Goal: Information Seeking & Learning: Learn about a topic

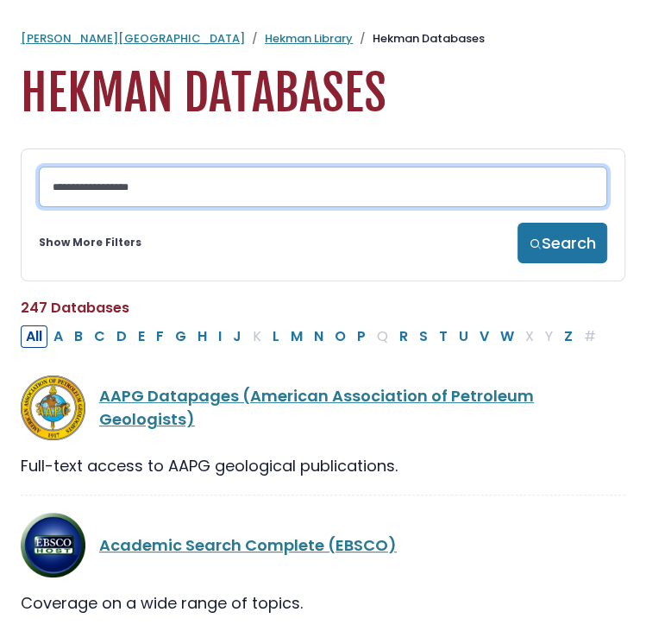
click at [145, 193] on input "Search database by title or keyword" at bounding box center [323, 187] width 569 height 41
type input "*****"
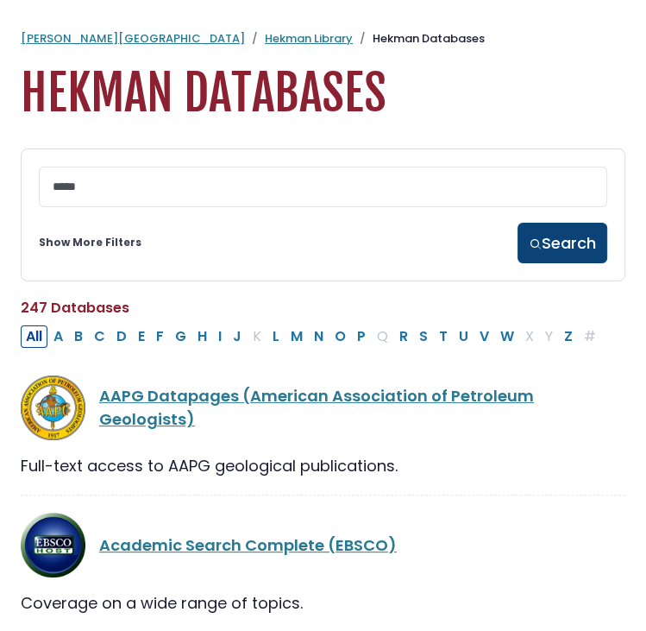
click at [564, 249] on button "Search" at bounding box center [563, 243] width 90 height 41
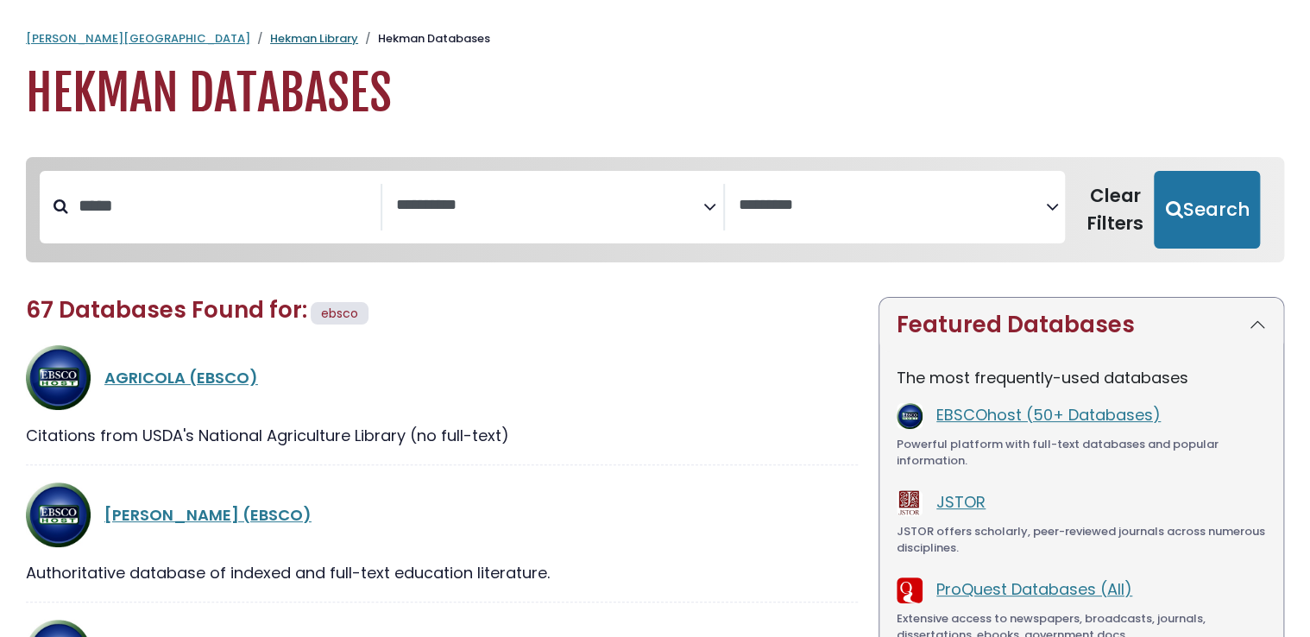
click at [270, 38] on link "Hekman Library" at bounding box center [314, 38] width 88 height 16
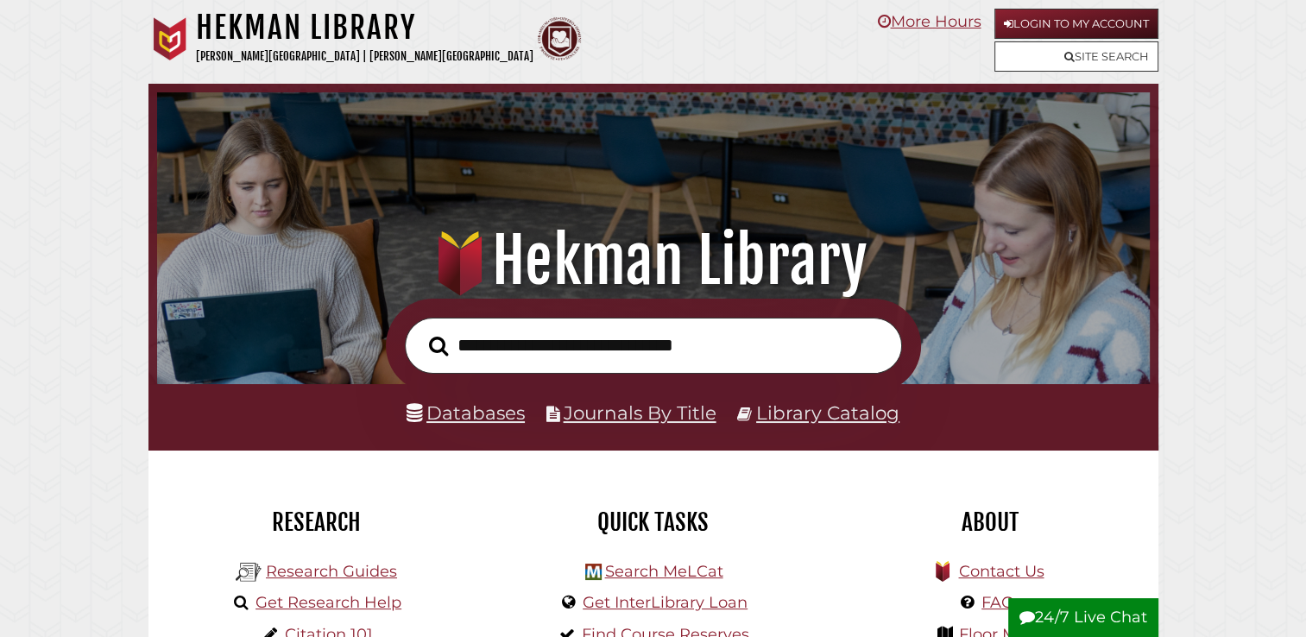
scroll to position [328, 984]
click at [477, 418] on link "Databases" at bounding box center [465, 412] width 118 height 22
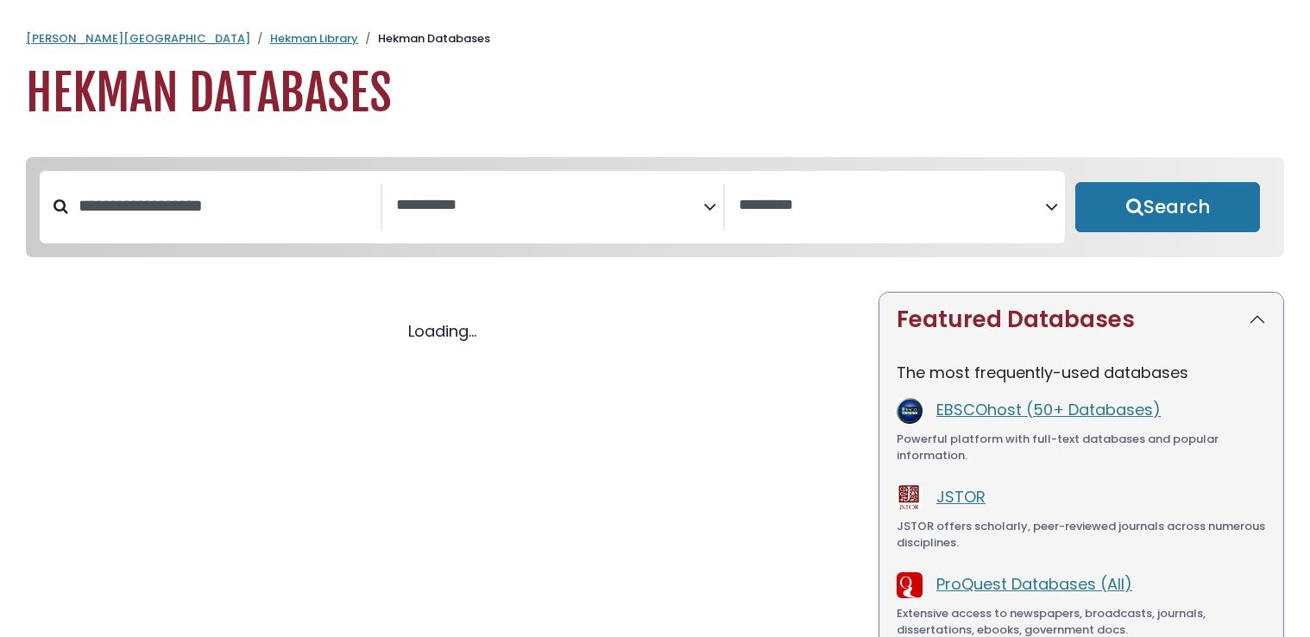
select select "Database Subject Filter"
select select "Database Vendors Filter"
select select "Database Subject Filter"
select select "Database Vendors Filter"
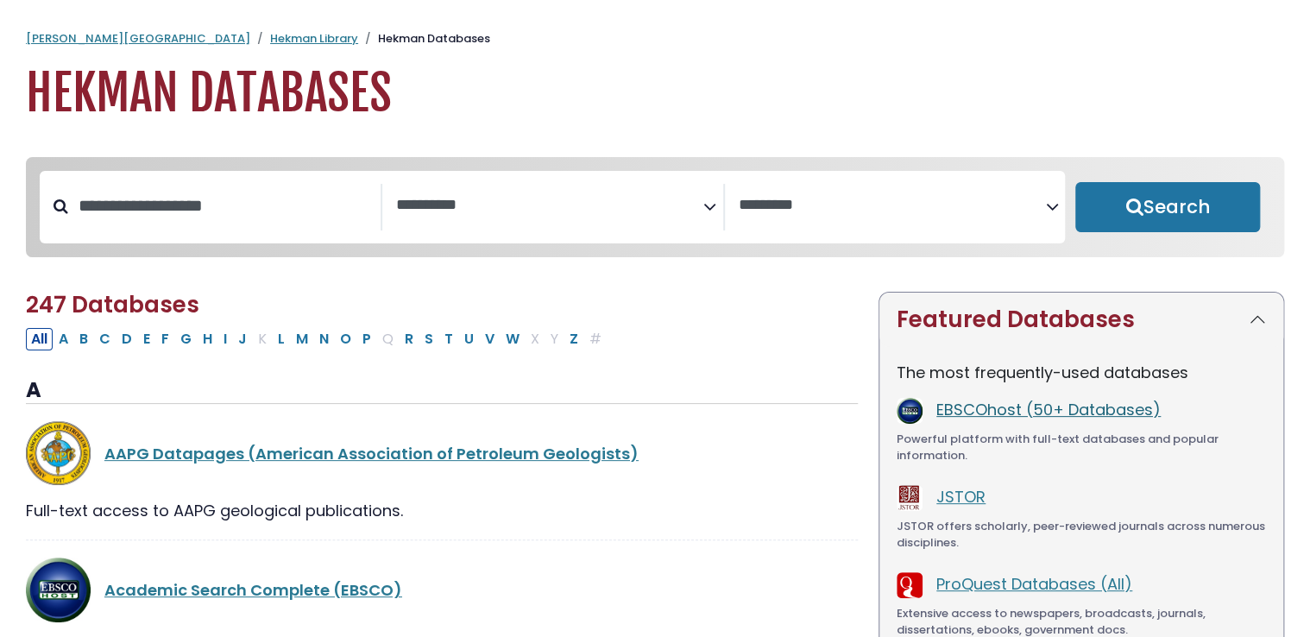
click at [1048, 407] on link "EBSCOhost (50+ Databases)" at bounding box center [1048, 410] width 224 height 22
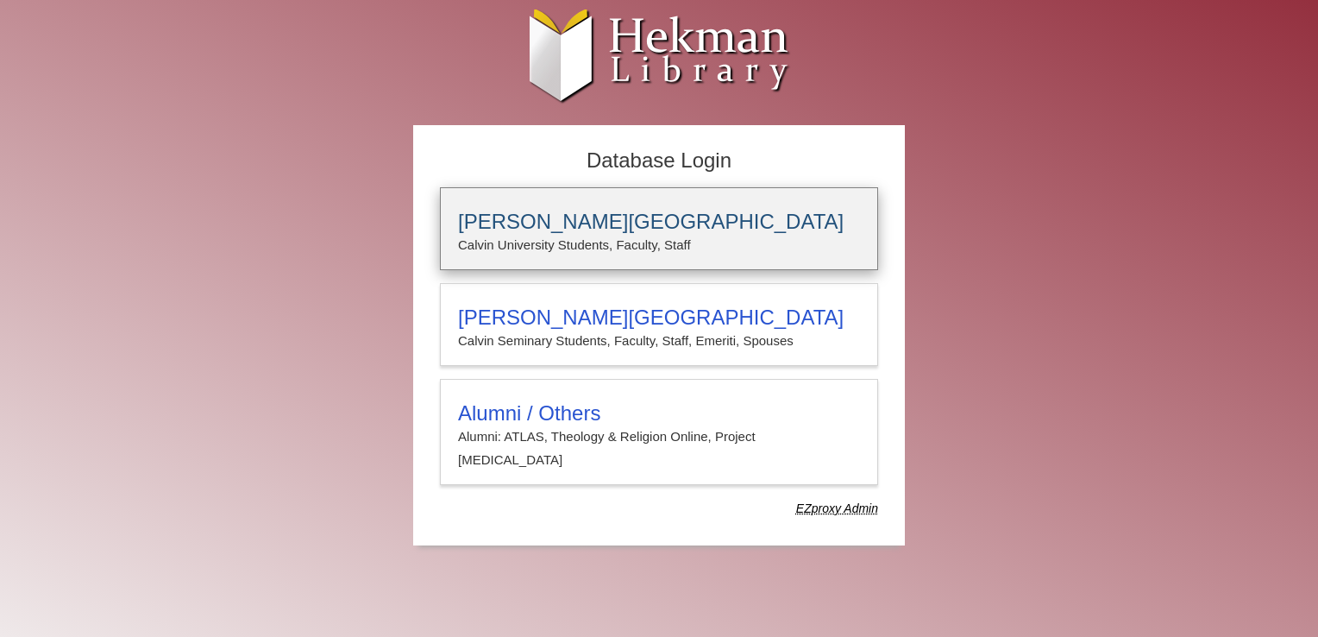
type input "*****"
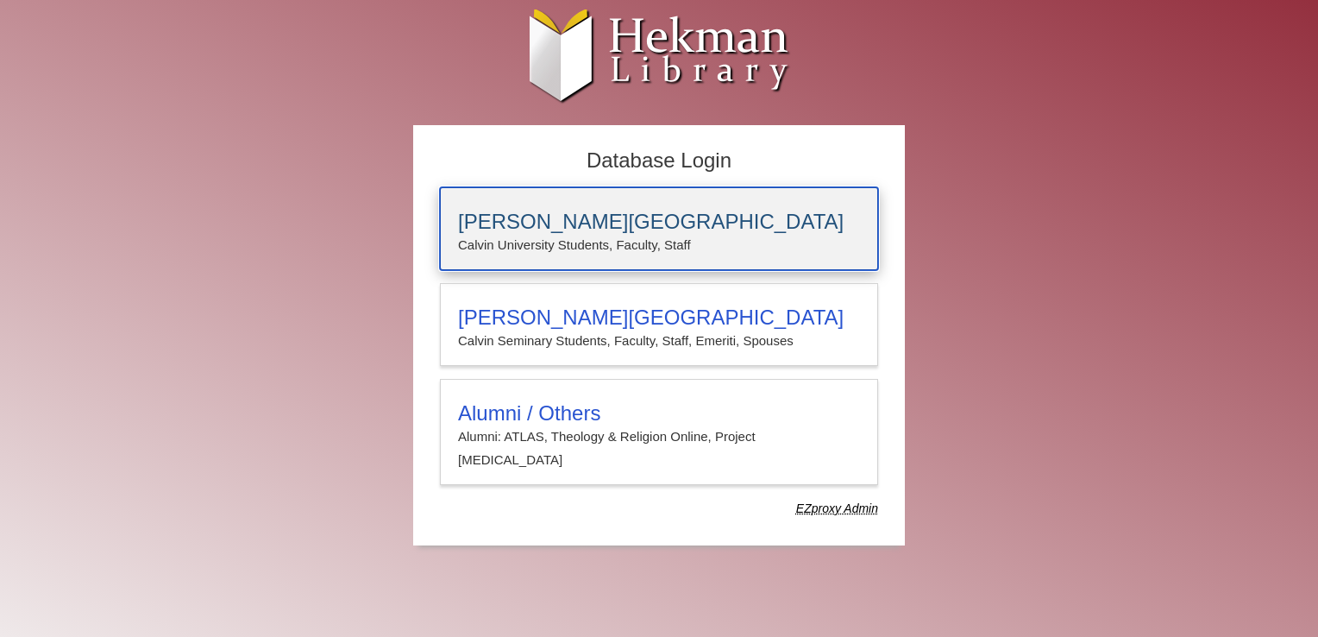
click at [744, 241] on p "Calvin University Students, Faculty, Staff" at bounding box center [659, 245] width 402 height 22
